Goal: Information Seeking & Learning: Learn about a topic

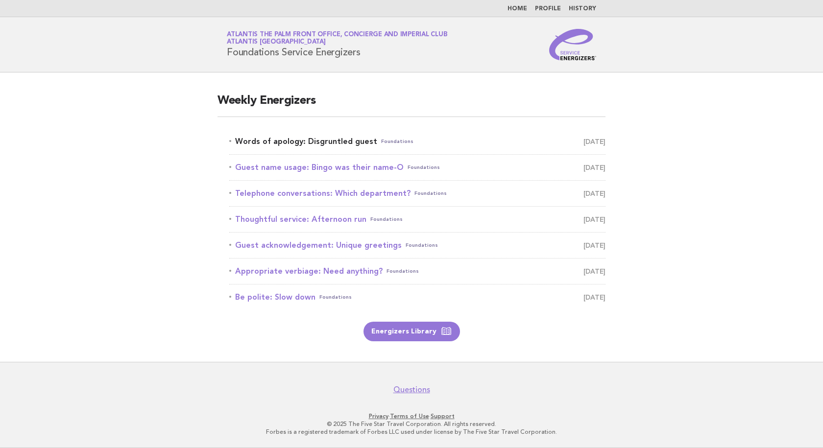
click at [290, 140] on link "Words of apology: Disgruntled guest Foundations October 11" at bounding box center [417, 142] width 376 height 14
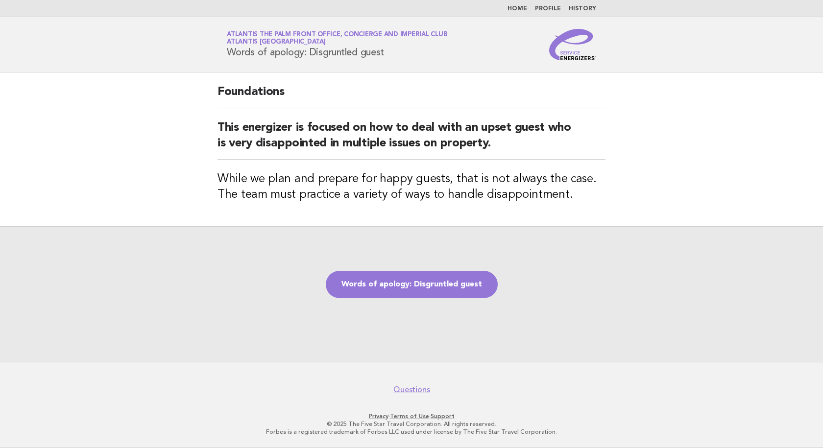
drag, startPoint x: 398, startPoint y: 55, endPoint x: 225, endPoint y: 55, distance: 173.0
click at [225, 55] on div "Service Energizers Atlantis The Palm Front Office, Concierge and Imperial Club …" at bounding box center [411, 44] width 397 height 31
copy h1 "Words of apology: Disgruntled guest"
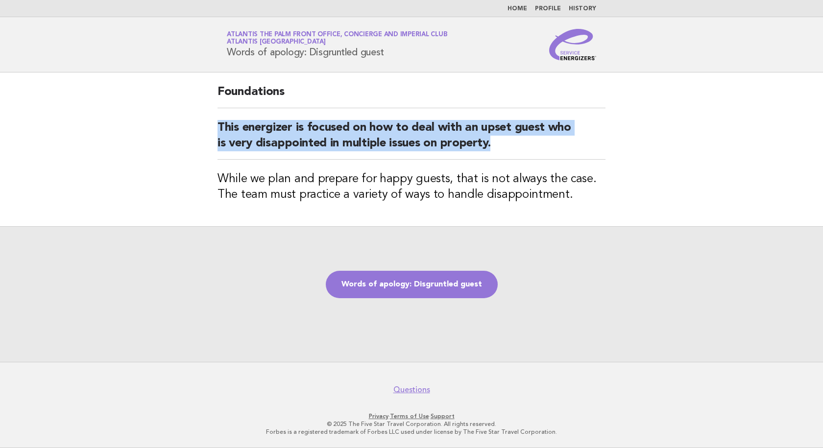
drag, startPoint x: 427, startPoint y: 145, endPoint x: 218, endPoint y: 124, distance: 210.3
click at [218, 124] on h2 "This energizer is focused on how to deal with an upset guest who is very disapp…" at bounding box center [412, 140] width 388 height 40
copy h2 "This energizer is focused on how to deal with an upset guest who is very disapp…"
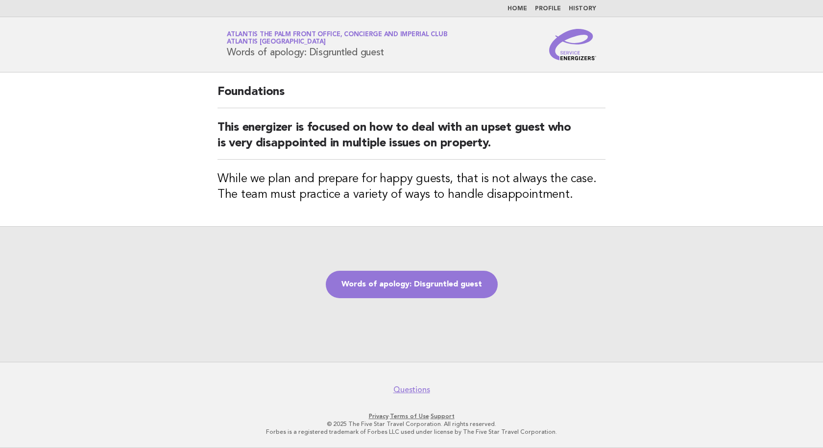
click at [278, 212] on div "Foundations This energizer is focused on how to deal with an upset guest who is…" at bounding box center [412, 150] width 412 height 154
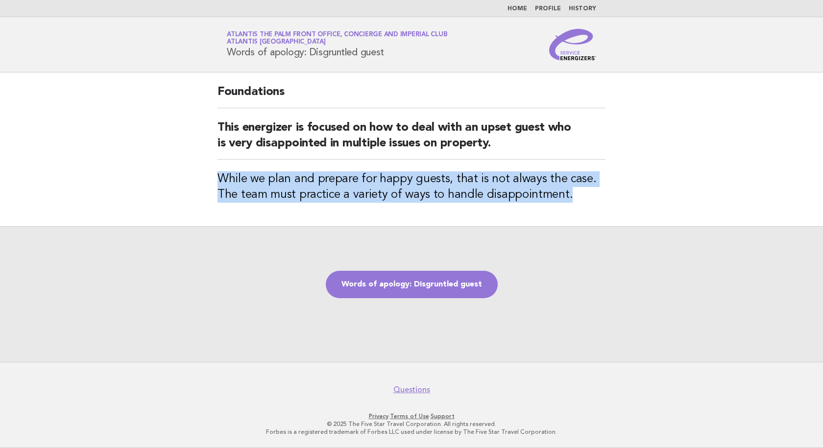
drag, startPoint x: 574, startPoint y: 202, endPoint x: 205, endPoint y: 181, distance: 369.6
click at [205, 181] on main "Foundations This energizer is focused on how to deal with an upset guest who is…" at bounding box center [411, 218] width 823 height 290
copy h3 "While we plan and prepare for happy guests, that is not always the case. The te…"
